Goal: Transaction & Acquisition: Purchase product/service

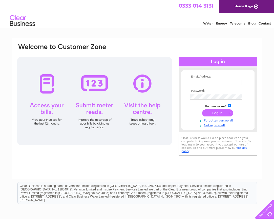
type input "expreSshomeimprovements747458@gmail.com"
click at [216, 113] on input "submit" at bounding box center [217, 112] width 31 height 7
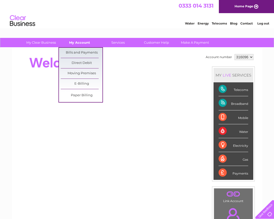
click at [78, 40] on link "My Account" at bounding box center [80, 42] width 42 height 9
click at [77, 52] on link "Bills and Payments" at bounding box center [82, 53] width 42 height 10
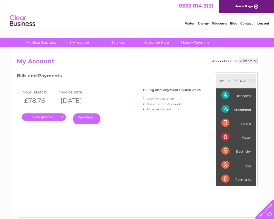
click at [55, 117] on link "." at bounding box center [44, 117] width 44 height 7
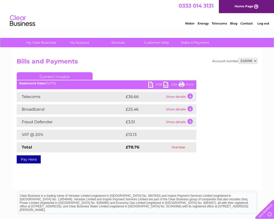
click at [26, 157] on link "Pay Here" at bounding box center [29, 159] width 24 height 8
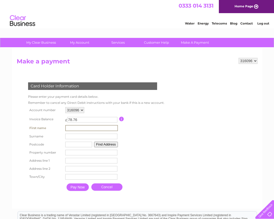
click at [88, 129] on input "text" at bounding box center [91, 128] width 53 height 6
type input "Andrew"
type input "Chrobok"
type input "ST4 2TE"
type input "Unit A4 City Trade Park Express Kitchens Unit A4 City Trade Park, Dewsbury Road…"
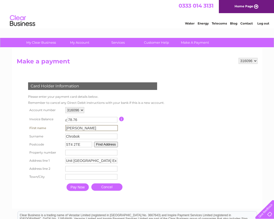
type input "Dewsbury Road"
type input "Stoke on Trent"
click at [107, 146] on button "Find Address" at bounding box center [106, 145] width 24 height 6
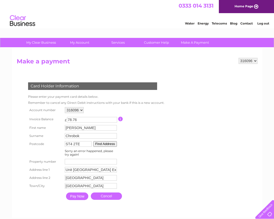
click at [78, 196] on input "Pay Now" at bounding box center [77, 197] width 22 height 8
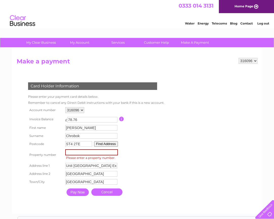
click at [92, 151] on input "number" at bounding box center [91, 152] width 53 height 6
click at [110, 144] on button "Find Address" at bounding box center [106, 144] width 24 height 6
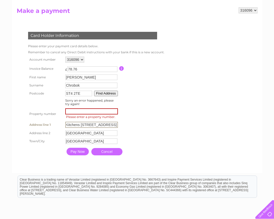
scroll to position [0, 153]
drag, startPoint x: 105, startPoint y: 125, endPoint x: 162, endPoint y: 127, distance: 57.2
click at [162, 127] on table "Account number 316096 Invoice Balance £ 78.76" at bounding box center [96, 106] width 138 height 103
type input "Unit A4 City Trade Park"
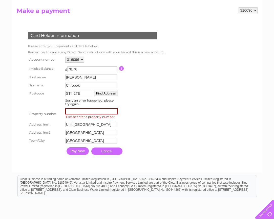
click at [142, 137] on table "Account number 316096 Invoice Balance £ 78.76" at bounding box center [96, 106] width 138 height 102
click at [109, 95] on button "Find Address" at bounding box center [106, 94] width 24 height 6
click at [80, 151] on input "Pay Now" at bounding box center [77, 151] width 22 height 8
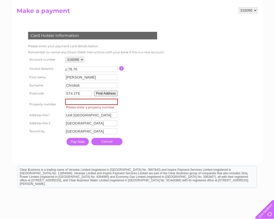
click at [78, 141] on input "Pay Now" at bounding box center [77, 142] width 22 height 8
drag, startPoint x: 77, startPoint y: 116, endPoint x: 64, endPoint y: 116, distance: 13.1
click at [64, 116] on td "Unit A4 City Trade Park Address Line One" at bounding box center [91, 115] width 55 height 9
click at [81, 103] on input "number" at bounding box center [91, 102] width 53 height 6
paste input "4"
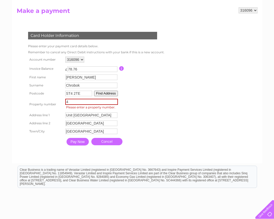
type input "4"
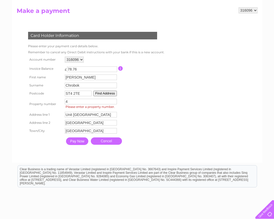
click at [75, 140] on input "Pay Now" at bounding box center [77, 142] width 22 height 8
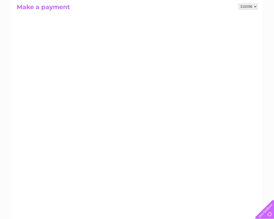
scroll to position [51, 0]
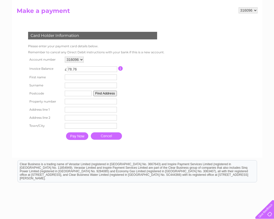
click at [73, 78] on input "text" at bounding box center [91, 78] width 52 height 6
type input "C a furnishing ltd"
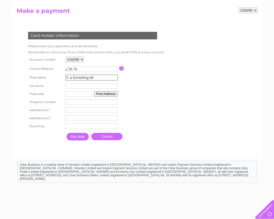
type input "New focus child care"
type input "ST4 2TE"
type input "Unit A4 City Trade Park Express Kitchens Unit A4 City Trade Park, Dewsbury Road…"
type input "Stoke on Trent"
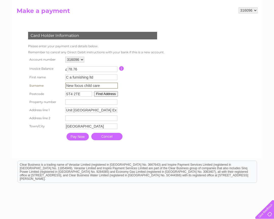
drag, startPoint x: 106, startPoint y: 84, endPoint x: 61, endPoint y: 87, distance: 44.6
click at [61, 87] on tr "Surname New focus child care Surname" at bounding box center [96, 85] width 138 height 9
type input "Chrobok"
click at [103, 94] on button "Find Address" at bounding box center [105, 94] width 24 height 6
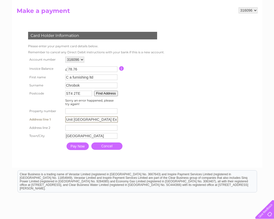
scroll to position [0, 153]
drag, startPoint x: 103, startPoint y: 119, endPoint x: 178, endPoint y: 123, distance: 74.7
click at [178, 123] on form "316096 Make a payment Card Holder Information Please enter your payment card de…" at bounding box center [137, 84] width 241 height 155
type input "Unit A4 City Trade Park"
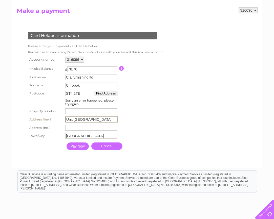
click at [202, 110] on form "316096 Make a payment Card Holder Information Please enter your payment card de…" at bounding box center [137, 84] width 241 height 155
click at [77, 145] on input "Pay Now" at bounding box center [77, 146] width 22 height 8
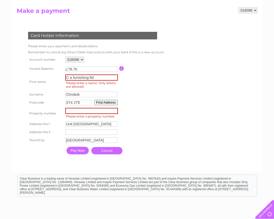
click at [95, 78] on input "C a furnishing ltd" at bounding box center [91, 78] width 53 height 6
drag, startPoint x: 95, startPoint y: 78, endPoint x: 56, endPoint y: 78, distance: 38.9
click at [56, 78] on tr "First name C a furnishing ltd First name Please enter a name. Only letters are …" at bounding box center [96, 81] width 138 height 17
type input "c a furnishing ltd"
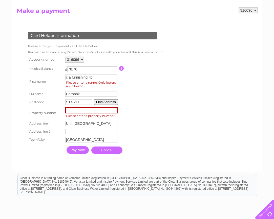
click at [101, 102] on button "Find Address" at bounding box center [106, 102] width 24 height 6
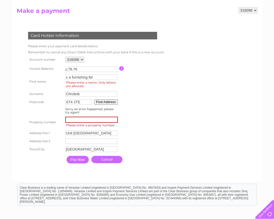
click at [92, 118] on input "number" at bounding box center [91, 120] width 53 height 6
type input "4"
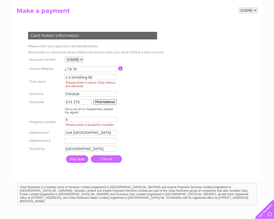
click at [148, 133] on table "Account number 316096 Invoice Balance £ 78.76" at bounding box center [95, 110] width 137 height 110
click at [77, 159] on input "Pay Now" at bounding box center [77, 159] width 22 height 8
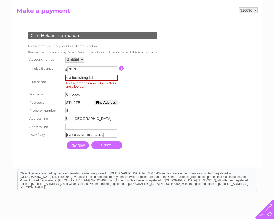
click at [76, 146] on input "Pay Now" at bounding box center [77, 146] width 22 height 8
drag, startPoint x: 96, startPoint y: 78, endPoint x: 64, endPoint y: 75, distance: 32.5
click at [64, 75] on td "c a furnishing ltd First name Please enter a name. Only letters are allowed." at bounding box center [91, 81] width 55 height 17
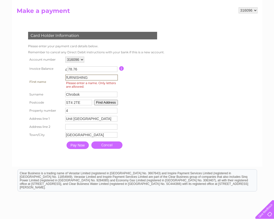
type input "fURNISHING"
click at [152, 91] on table "Account number 316096 Invoice Balance £ 78.76" at bounding box center [95, 103] width 137 height 96
click at [81, 142] on input "Pay Now" at bounding box center [77, 145] width 22 height 8
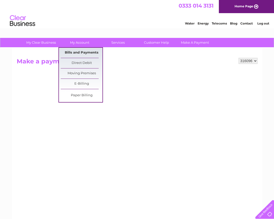
click at [81, 52] on link "Bills and Payments" at bounding box center [82, 53] width 42 height 10
